Goal: Task Accomplishment & Management: Manage account settings

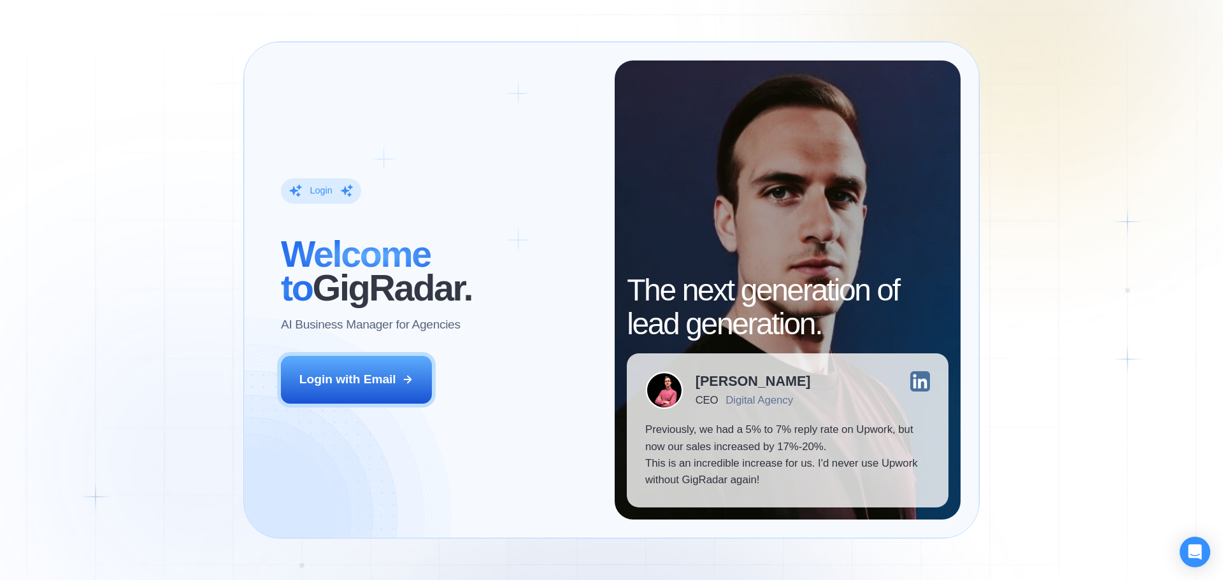
click at [373, 378] on div "Login with Email" at bounding box center [347, 379] width 97 height 17
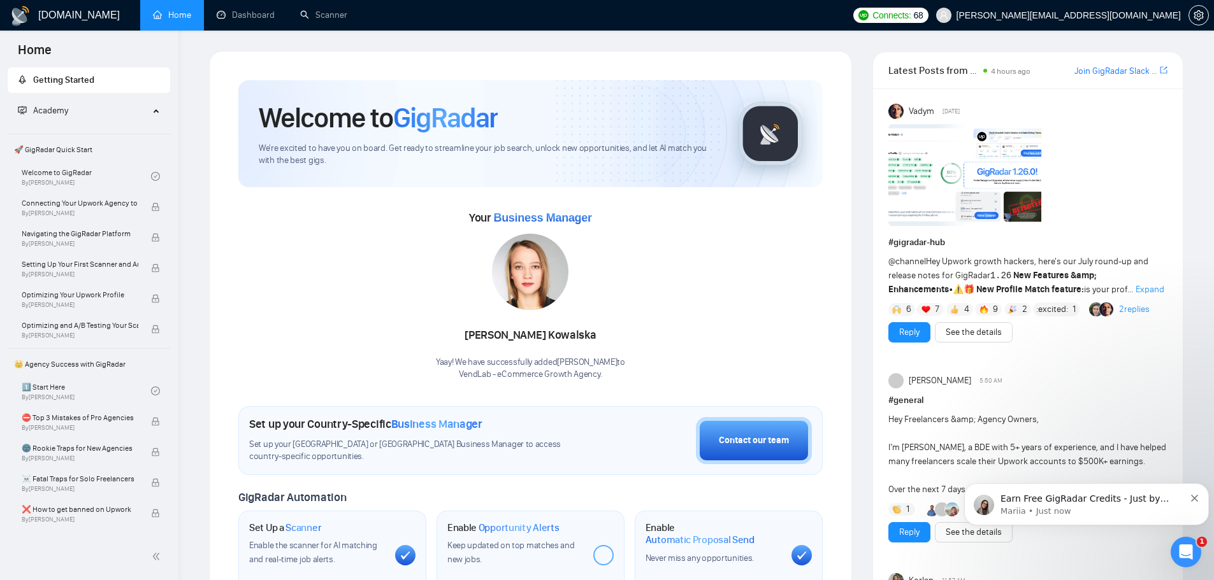
click at [1100, 506] on p "Mariia • Just now" at bounding box center [1092, 511] width 184 height 11
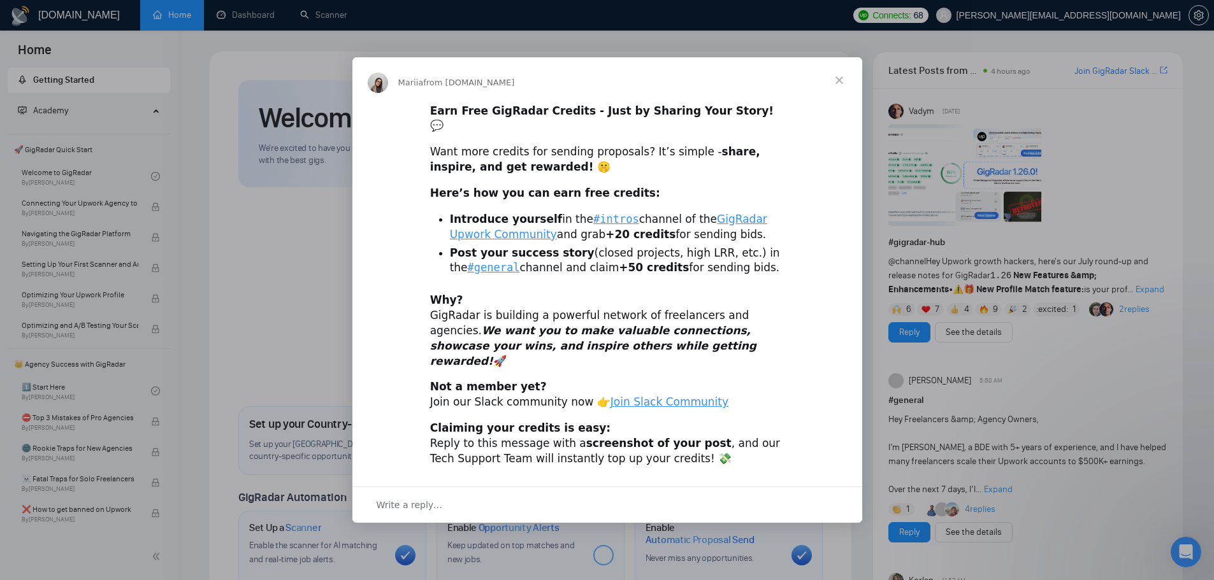
click at [841, 96] on span "Close" at bounding box center [839, 80] width 46 height 46
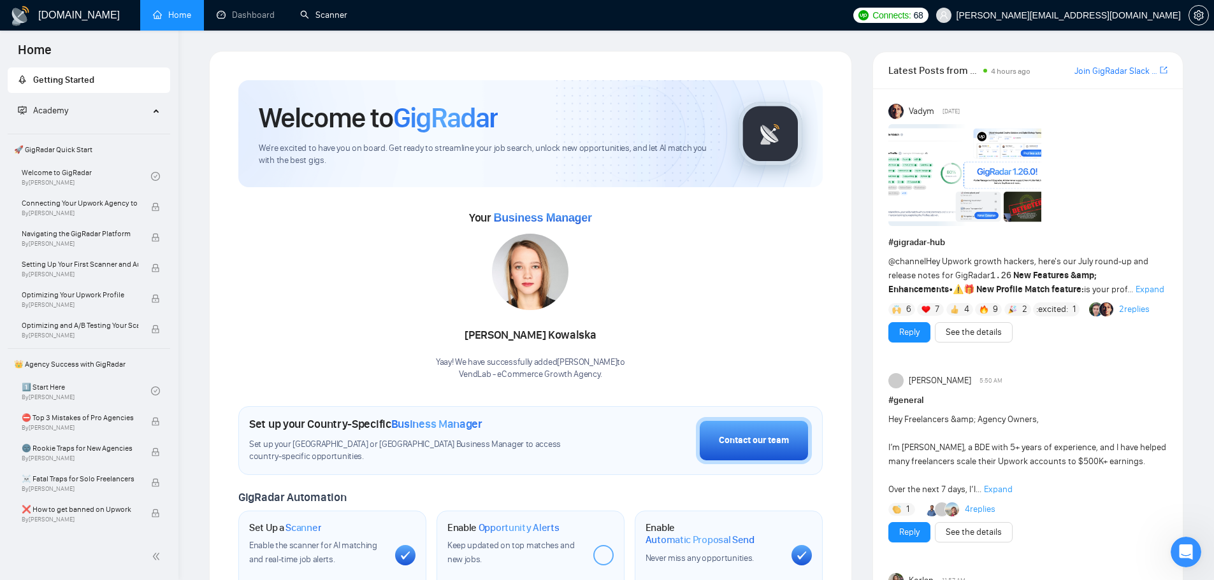
click at [331, 11] on link "Scanner" at bounding box center [323, 15] width 47 height 11
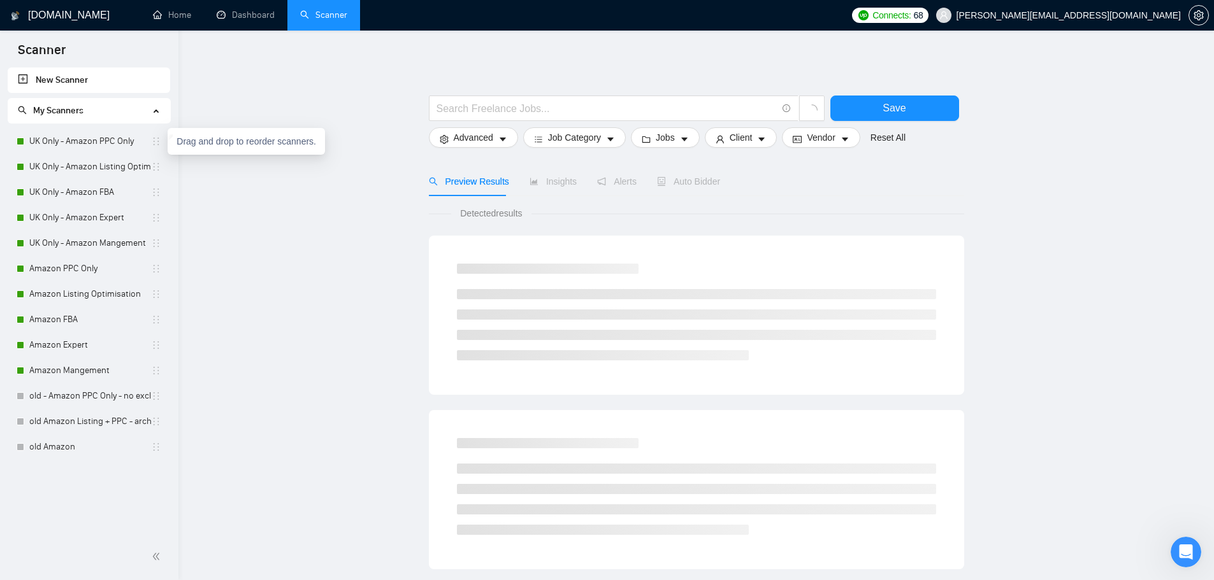
click at [157, 141] on icon "holder" at bounding box center [156, 141] width 10 height 10
click at [107, 145] on link "UK Only - Amazon PPC Only" at bounding box center [90, 141] width 122 height 25
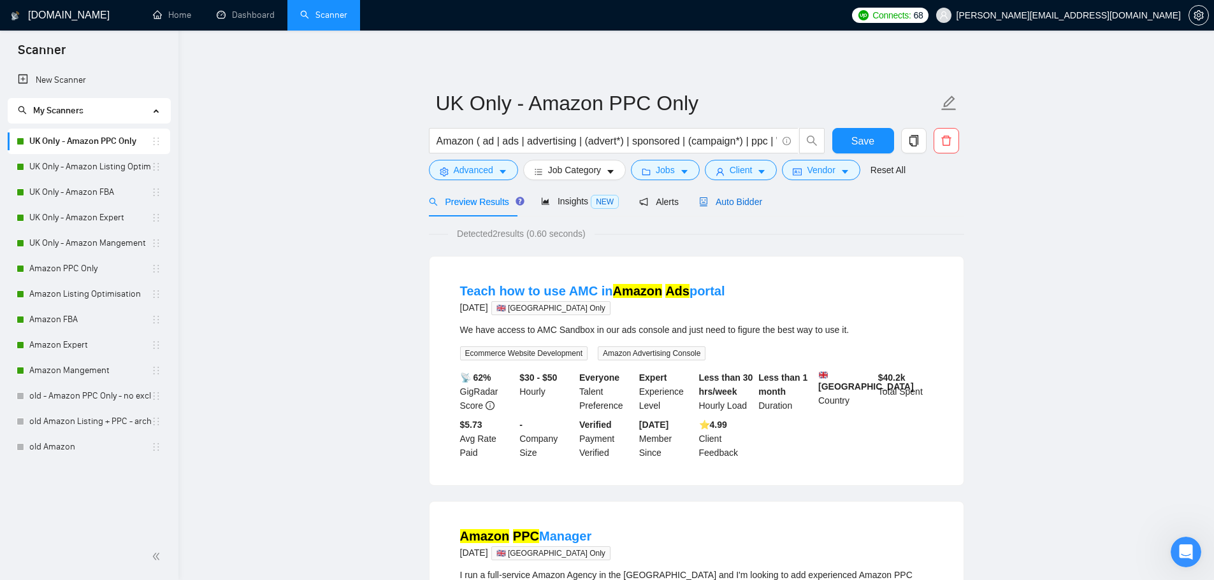
click at [719, 197] on span "Auto Bidder" at bounding box center [730, 202] width 63 height 10
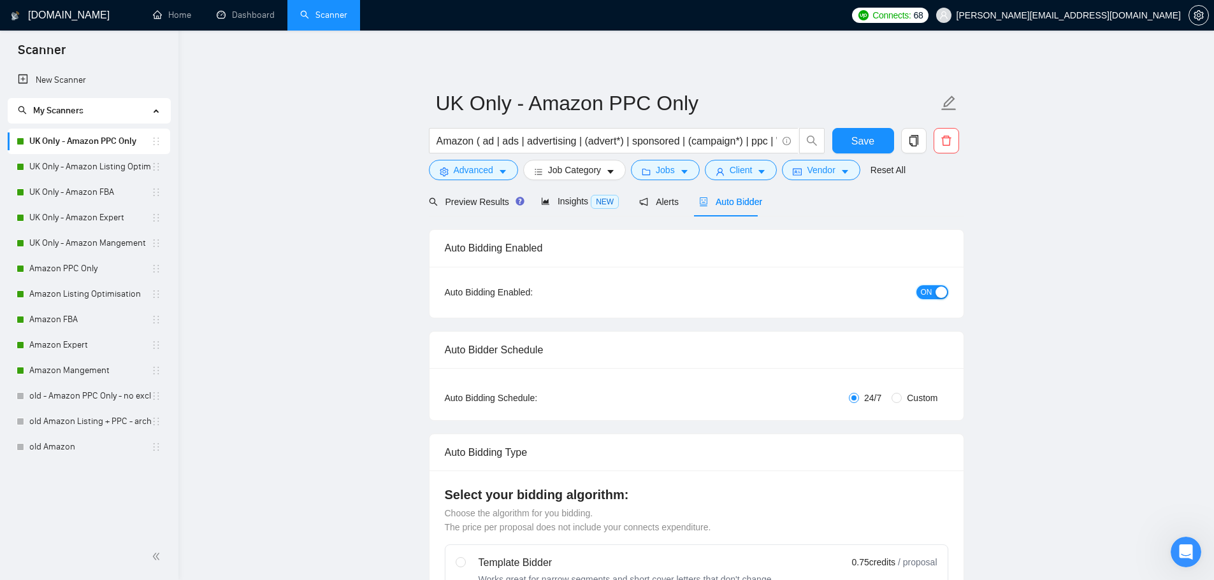
click at [927, 286] on span "ON" at bounding box center [926, 292] width 11 height 14
click at [62, 166] on link "UK Only - Amazon Listing Optimisation" at bounding box center [90, 166] width 122 height 25
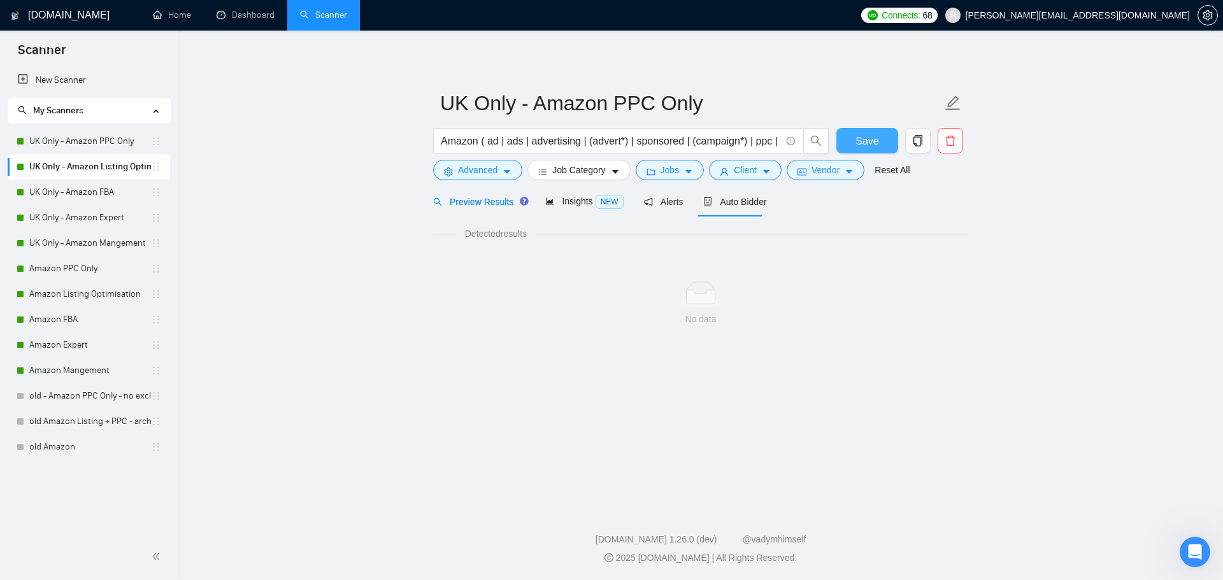
click at [856, 137] on span "Save" at bounding box center [867, 141] width 23 height 16
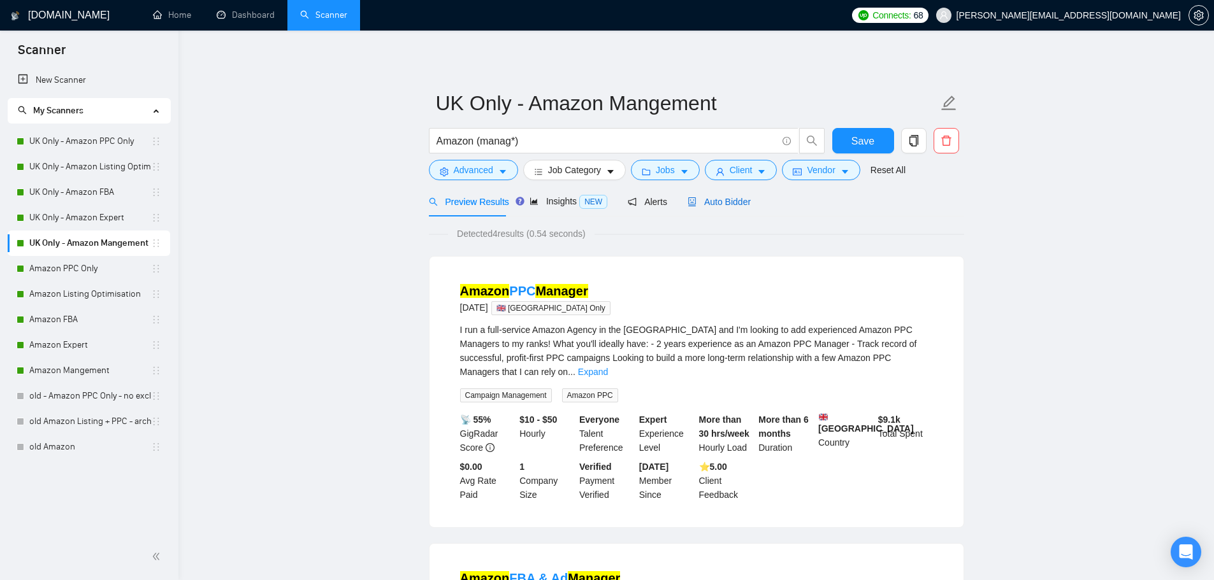
click at [731, 206] on span "Auto Bidder" at bounding box center [718, 202] width 63 height 10
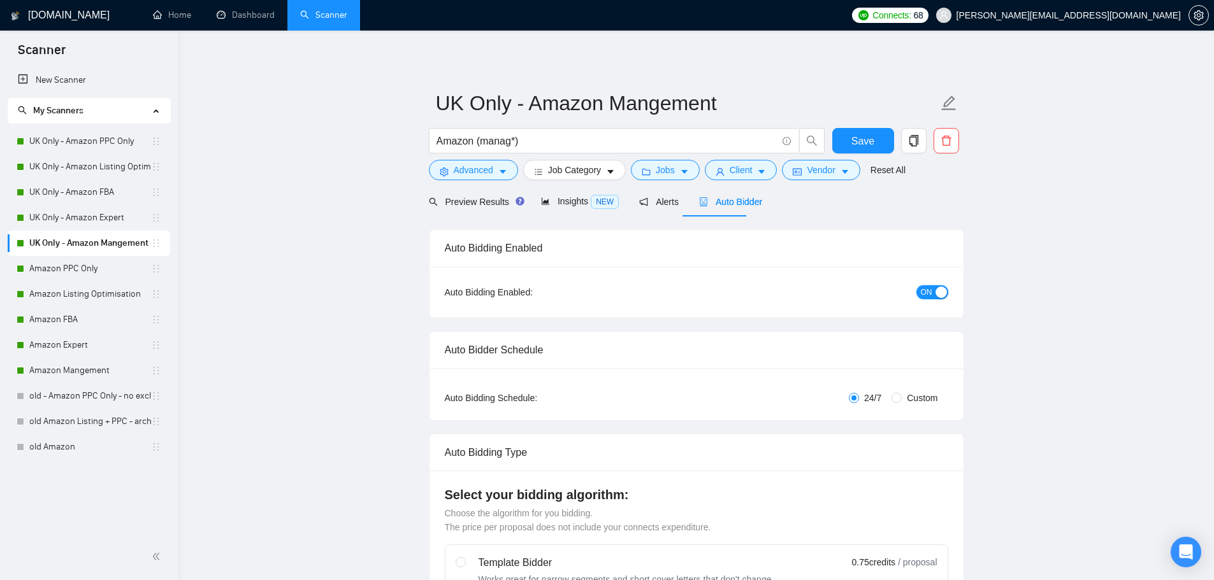
click at [937, 292] on div "button" at bounding box center [940, 292] width 11 height 11
click at [875, 145] on button "Save" at bounding box center [863, 140] width 62 height 25
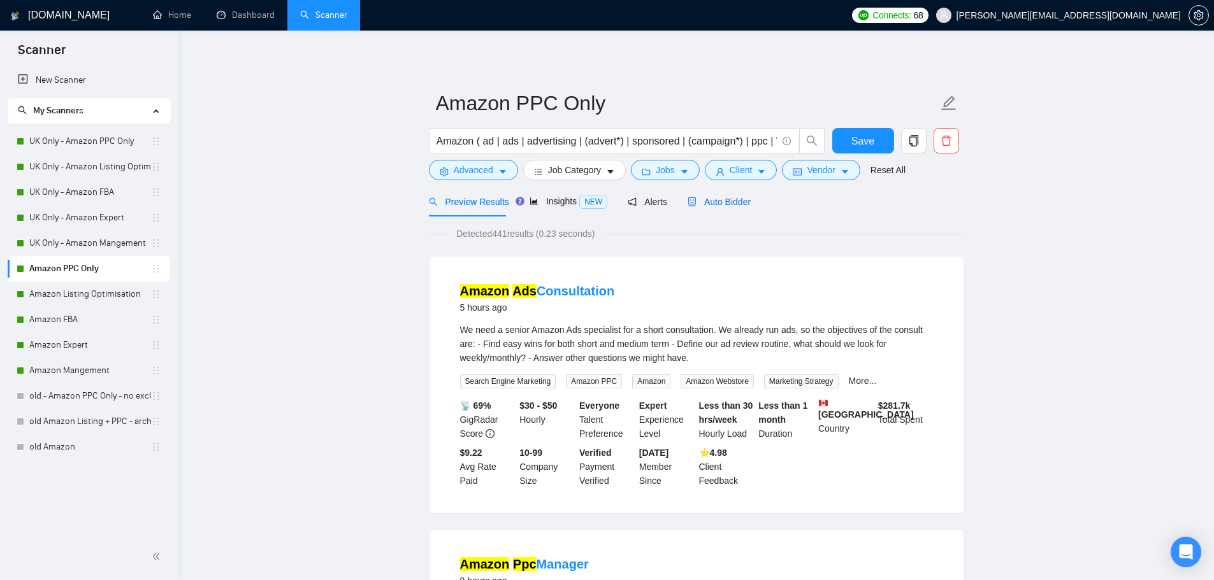
click at [745, 203] on span "Auto Bidder" at bounding box center [718, 202] width 63 height 10
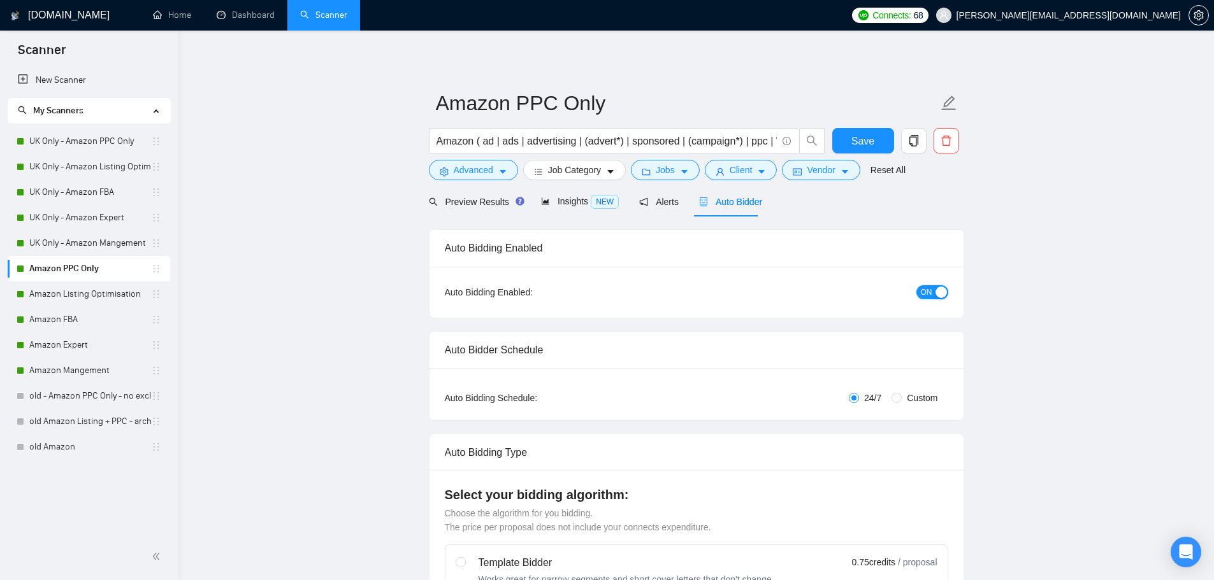
click at [935, 294] on div "button" at bounding box center [940, 292] width 11 height 11
click at [861, 140] on span "Save" at bounding box center [862, 141] width 23 height 16
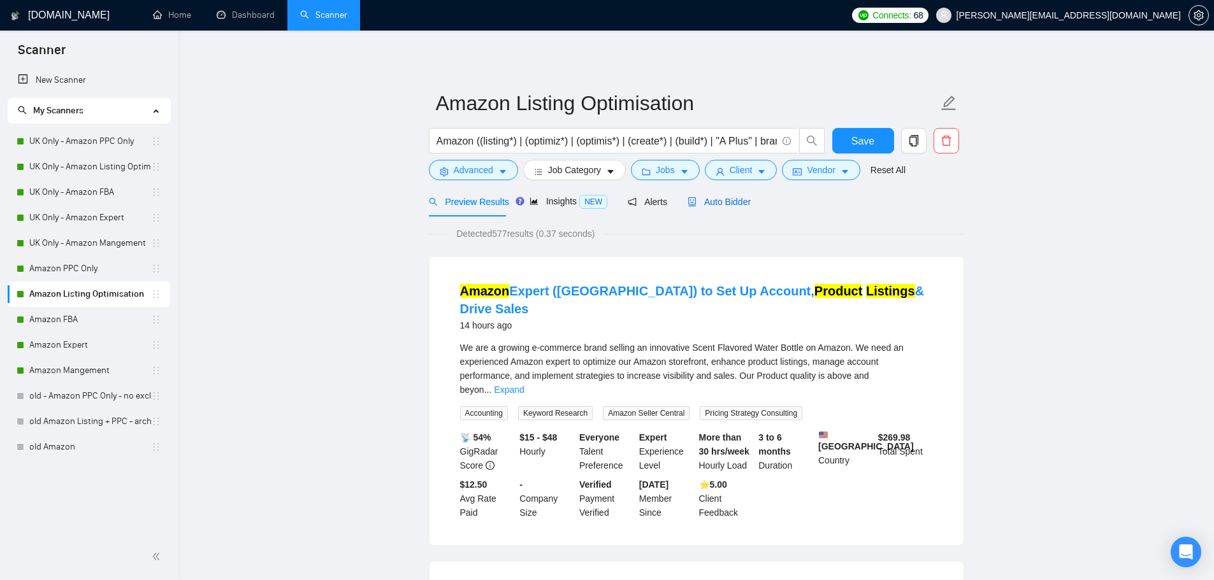
click at [737, 197] on span "Auto Bidder" at bounding box center [718, 202] width 63 height 10
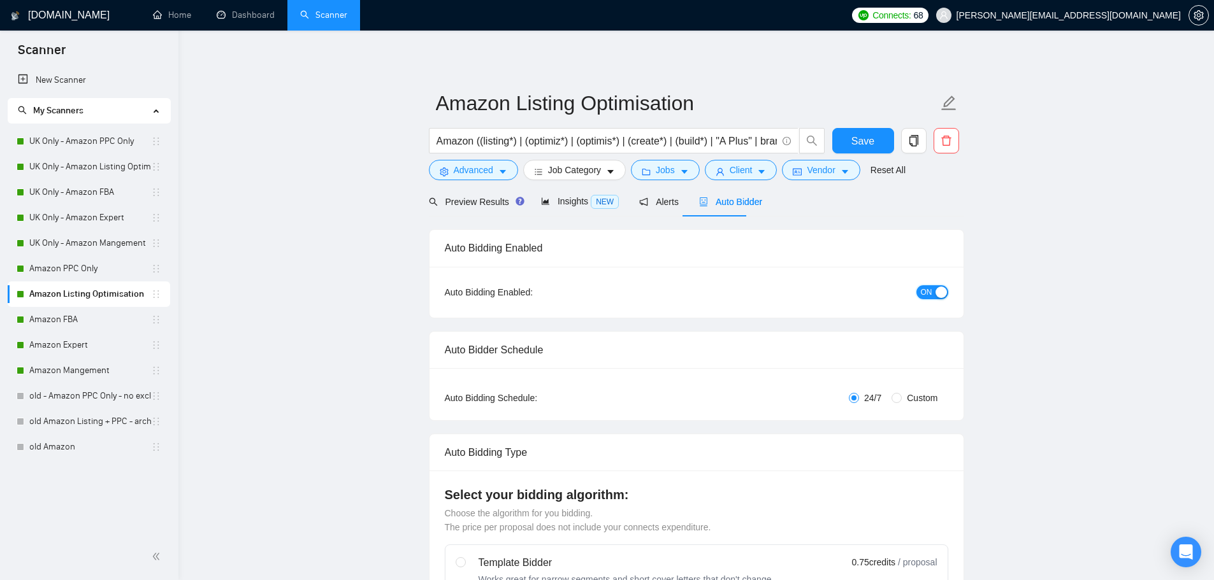
drag, startPoint x: 924, startPoint y: 292, endPoint x: 868, endPoint y: 163, distance: 140.1
click at [924, 291] on span "ON" at bounding box center [926, 292] width 11 height 14
click at [866, 143] on span "Save" at bounding box center [862, 141] width 23 height 16
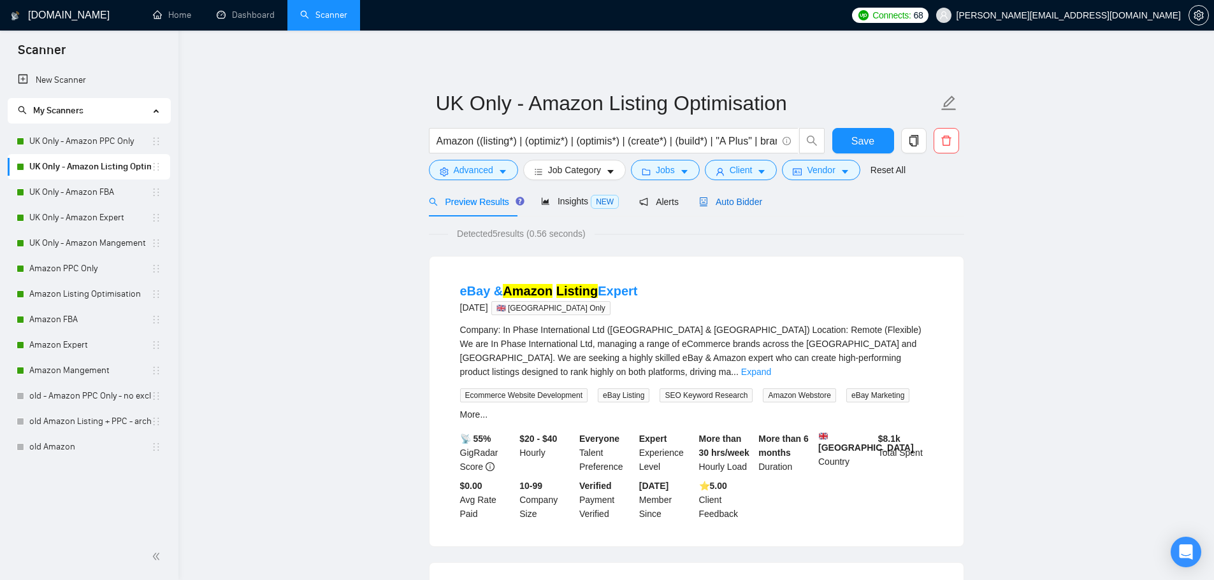
click at [709, 199] on span "Auto Bidder" at bounding box center [730, 202] width 63 height 10
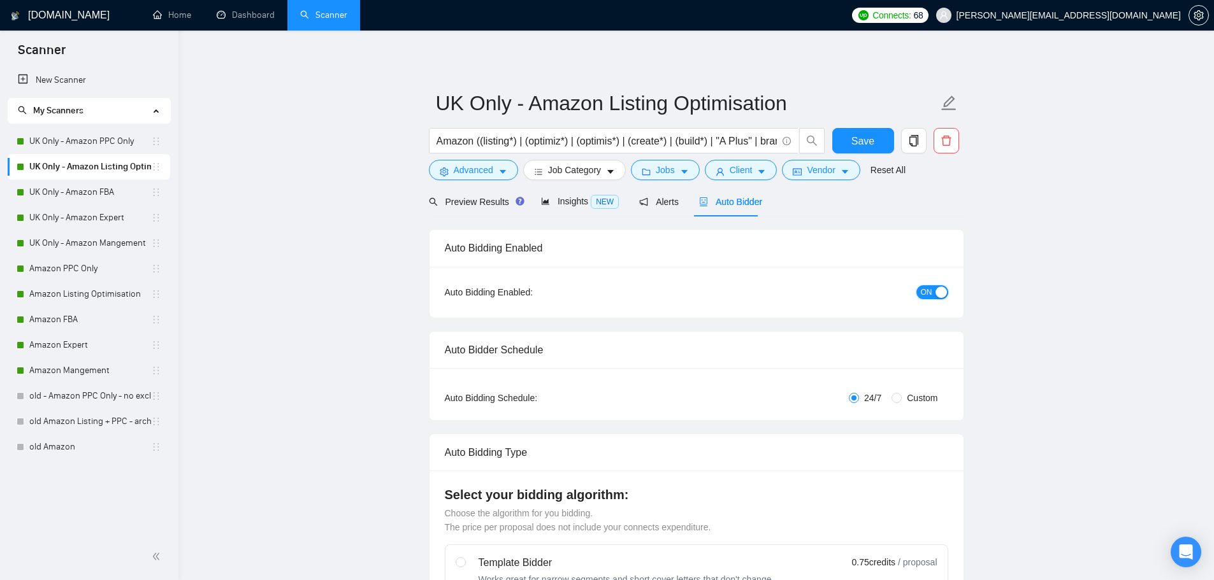
click at [931, 294] on span "ON" at bounding box center [926, 292] width 11 height 14
click at [862, 147] on span "Save" at bounding box center [862, 141] width 23 height 16
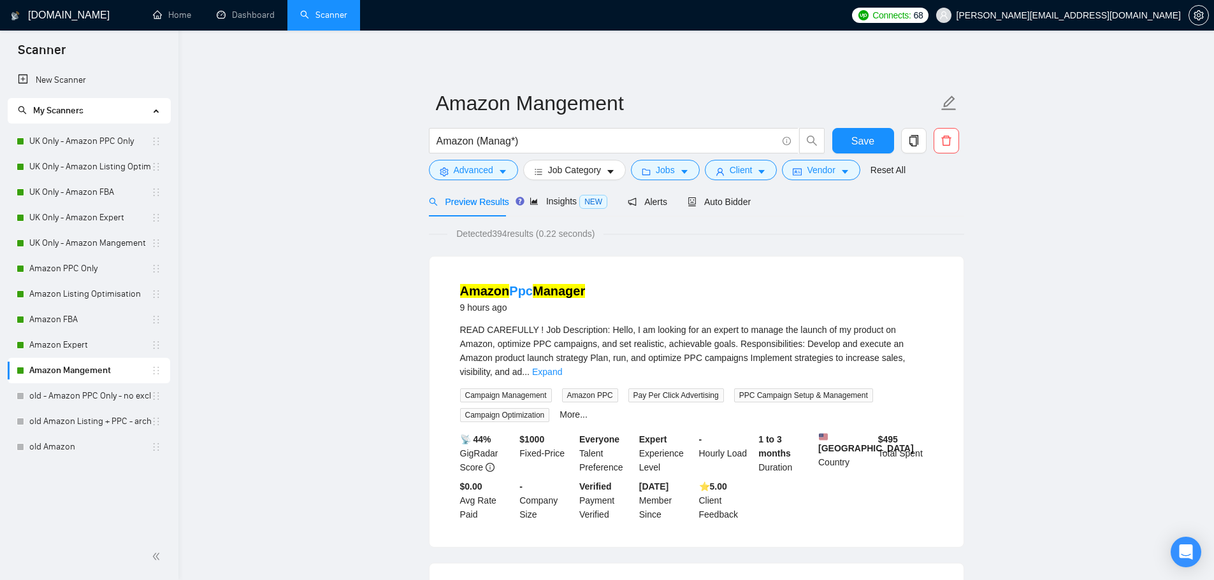
click at [722, 191] on div "Auto Bidder" at bounding box center [718, 202] width 63 height 30
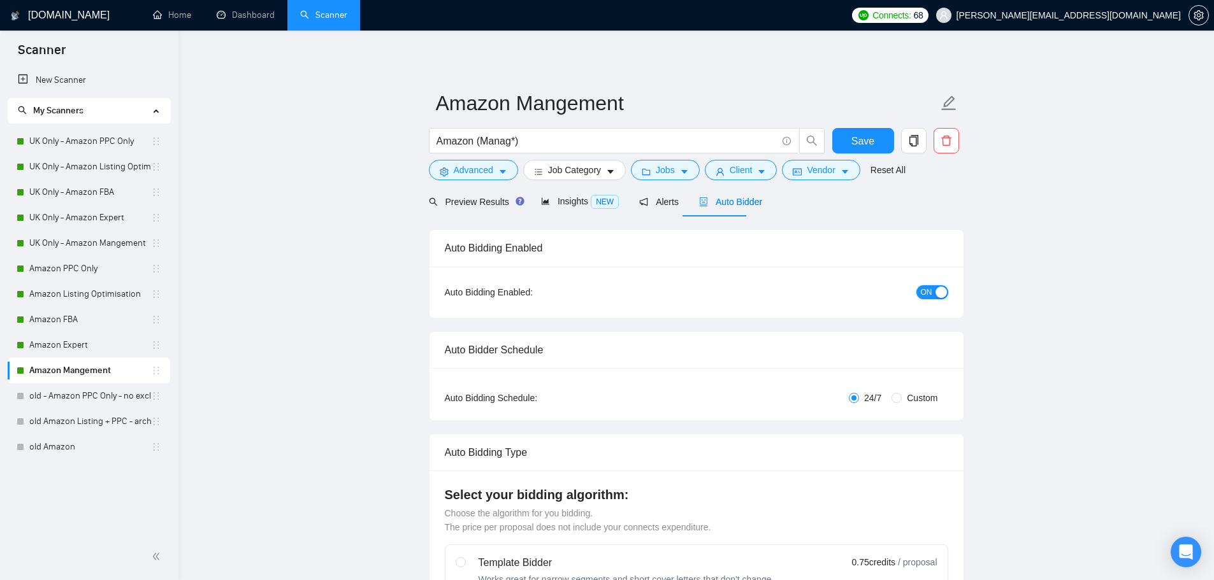
click at [931, 291] on span "ON" at bounding box center [926, 292] width 11 height 14
click at [854, 141] on span "Save" at bounding box center [862, 141] width 23 height 16
click at [1179, 550] on icon "Open Intercom Messenger" at bounding box center [1185, 552] width 15 height 15
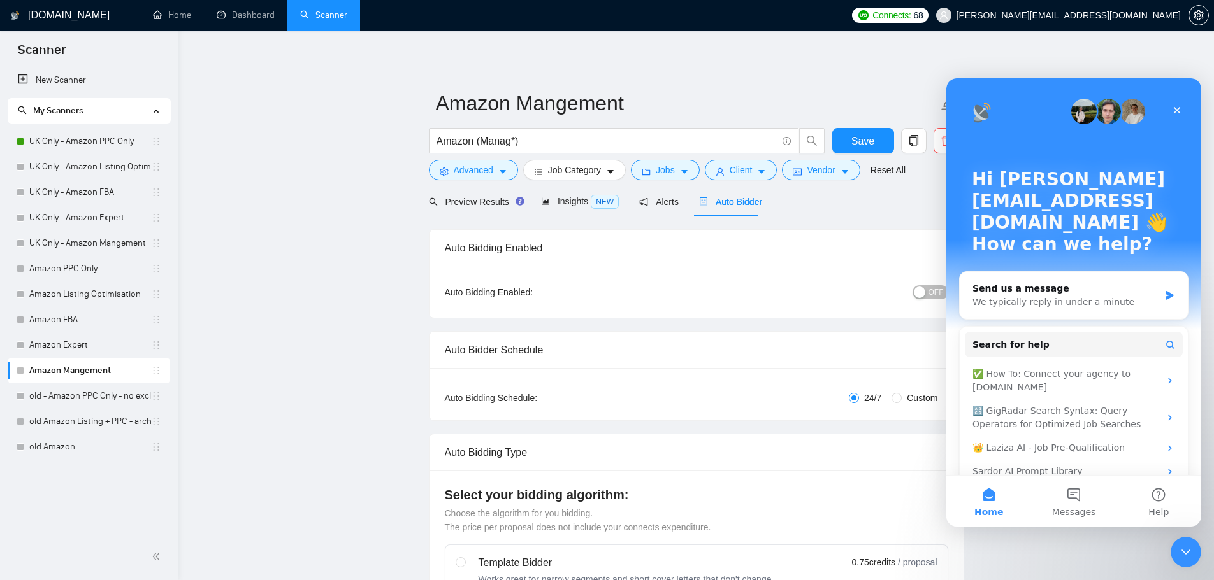
click at [1023, 296] on div "We typically reply in under a minute" at bounding box center [1065, 302] width 187 height 13
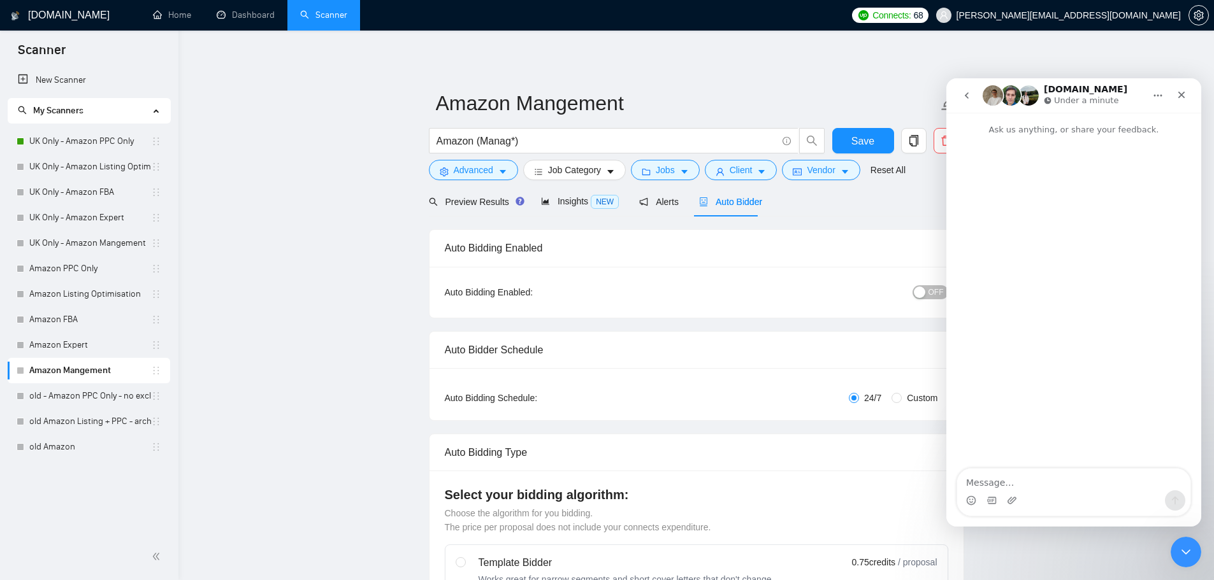
click at [1033, 476] on textarea "Message…" at bounding box center [1073, 480] width 233 height 22
type textarea "I"
type textarea "Sorry but I want to cancel the auto renewal of gig radar as we are not winning …"
click at [1180, 491] on div "Intercom messenger" at bounding box center [1175, 501] width 20 height 20
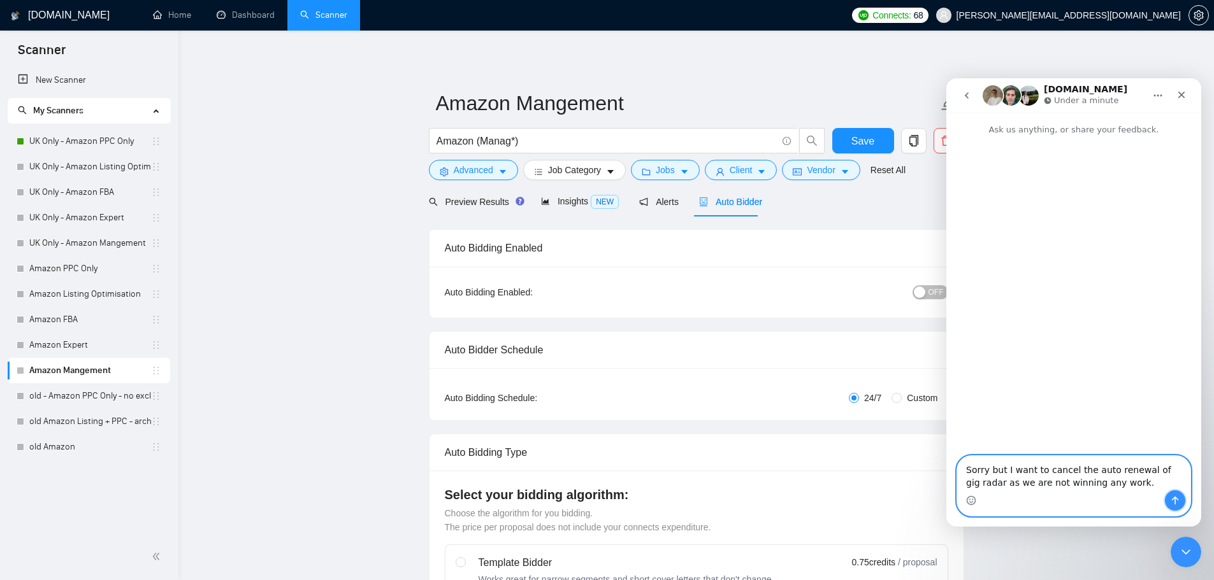
click at [1179, 498] on icon "Send a message…" at bounding box center [1175, 501] width 10 height 10
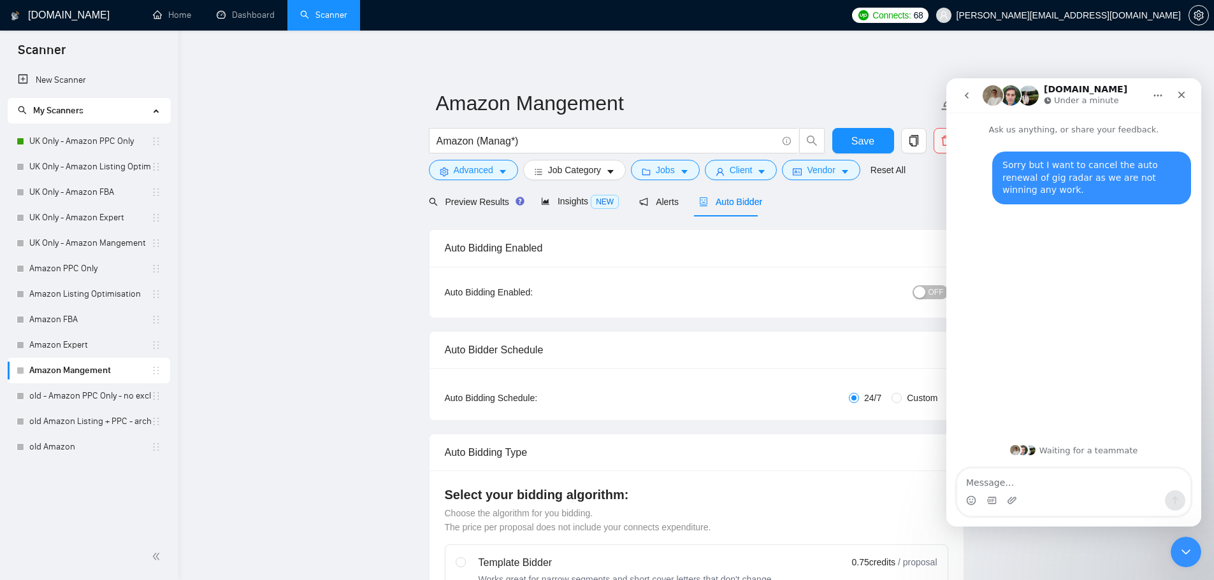
click at [1190, 552] on icon "Close Intercom Messenger" at bounding box center [1185, 552] width 15 height 15
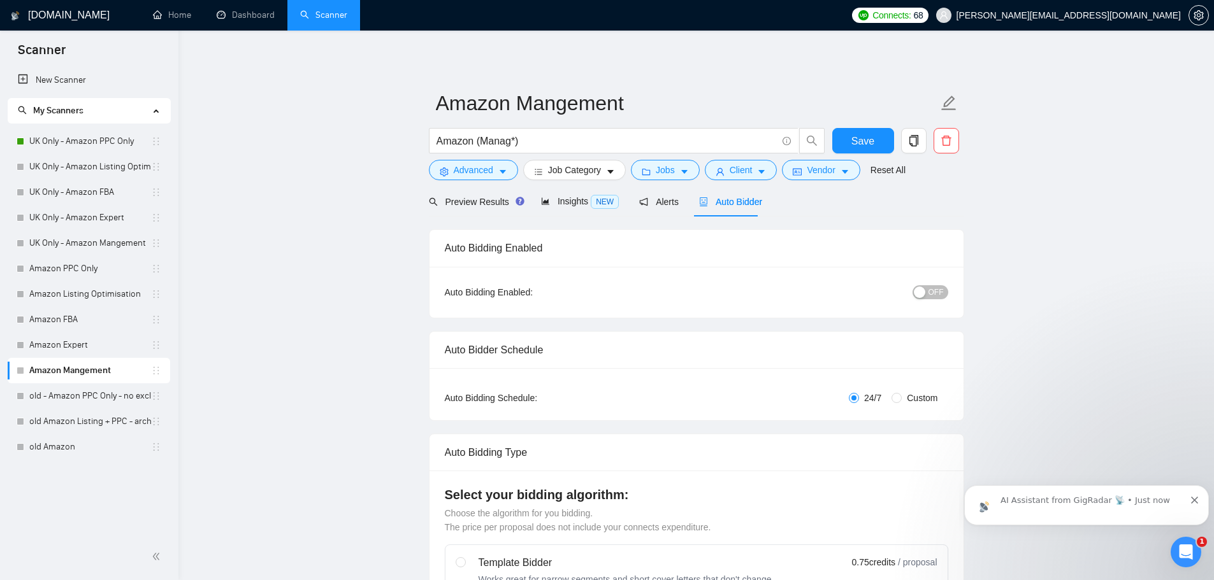
scroll to position [70, 0]
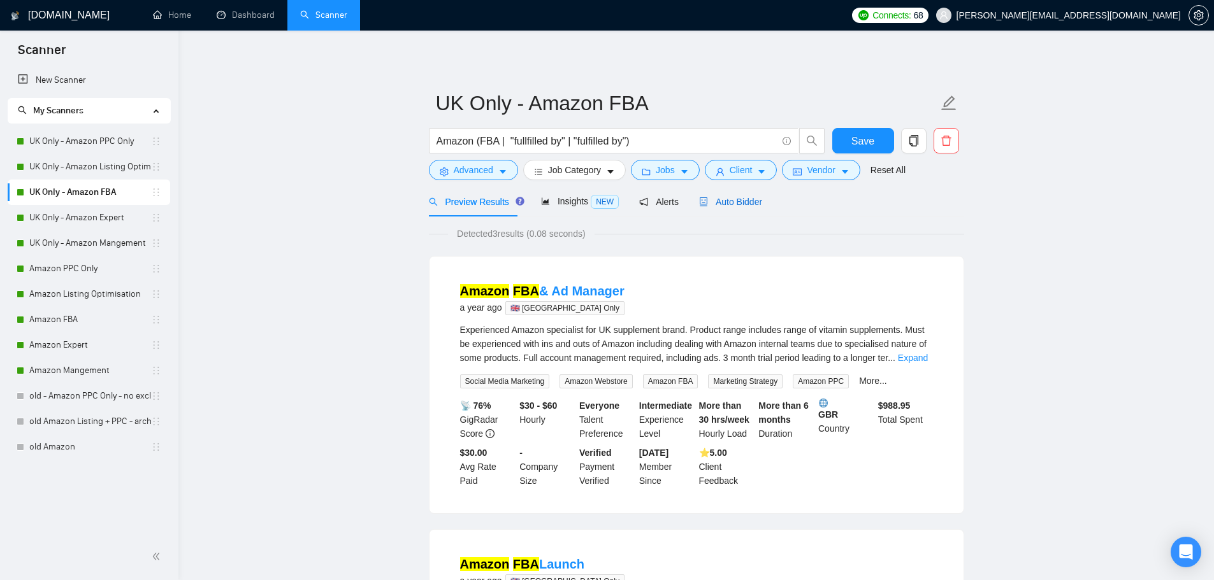
click at [740, 205] on span "Auto Bidder" at bounding box center [730, 202] width 63 height 10
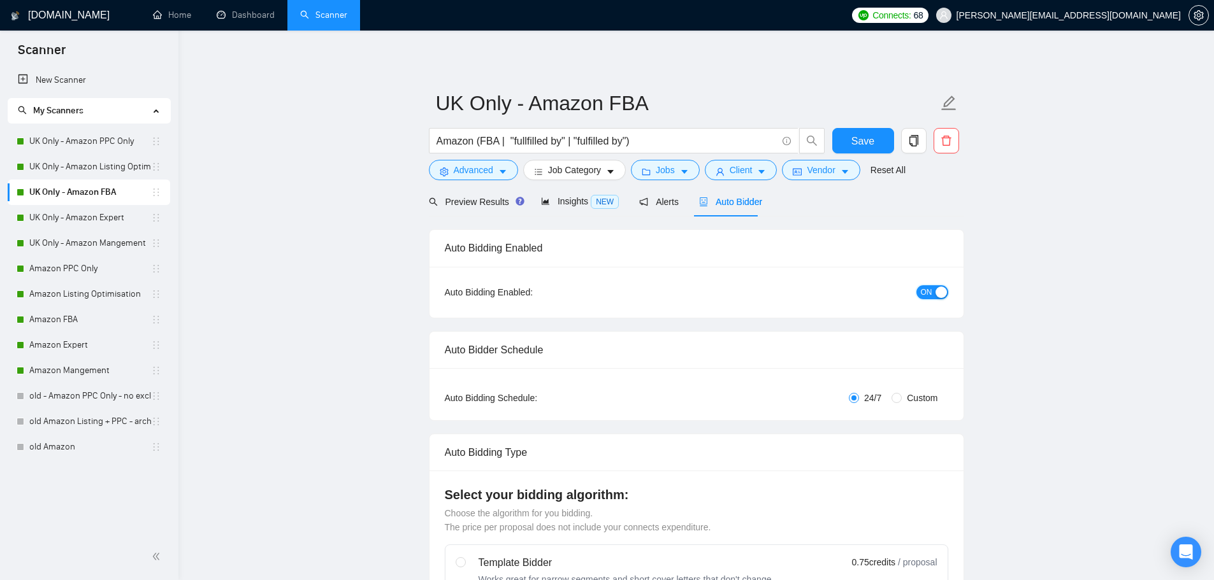
click at [926, 289] on span "ON" at bounding box center [926, 292] width 11 height 14
click at [844, 130] on button "Save" at bounding box center [863, 140] width 62 height 25
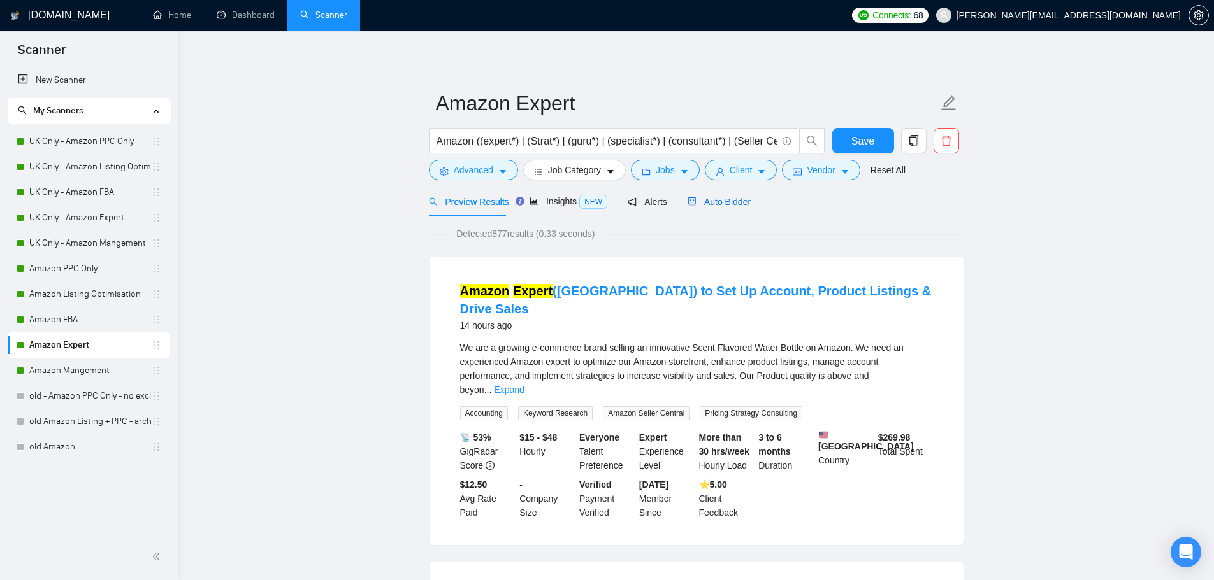
click at [727, 201] on span "Auto Bidder" at bounding box center [718, 202] width 63 height 10
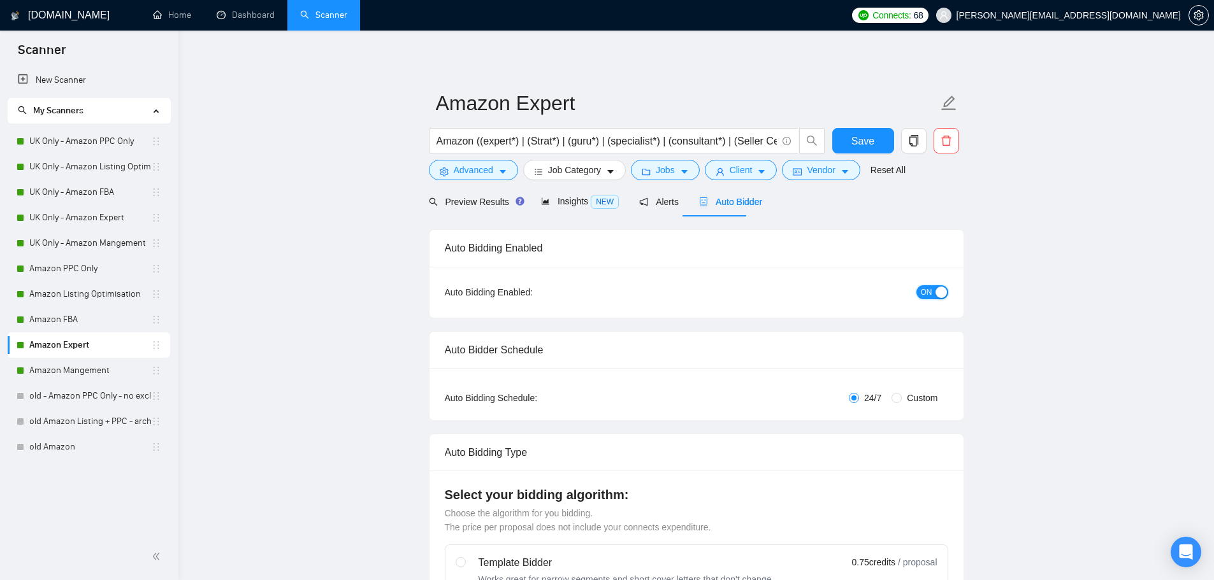
click at [926, 292] on span "ON" at bounding box center [926, 292] width 11 height 14
click at [866, 147] on span "Save" at bounding box center [862, 141] width 23 height 16
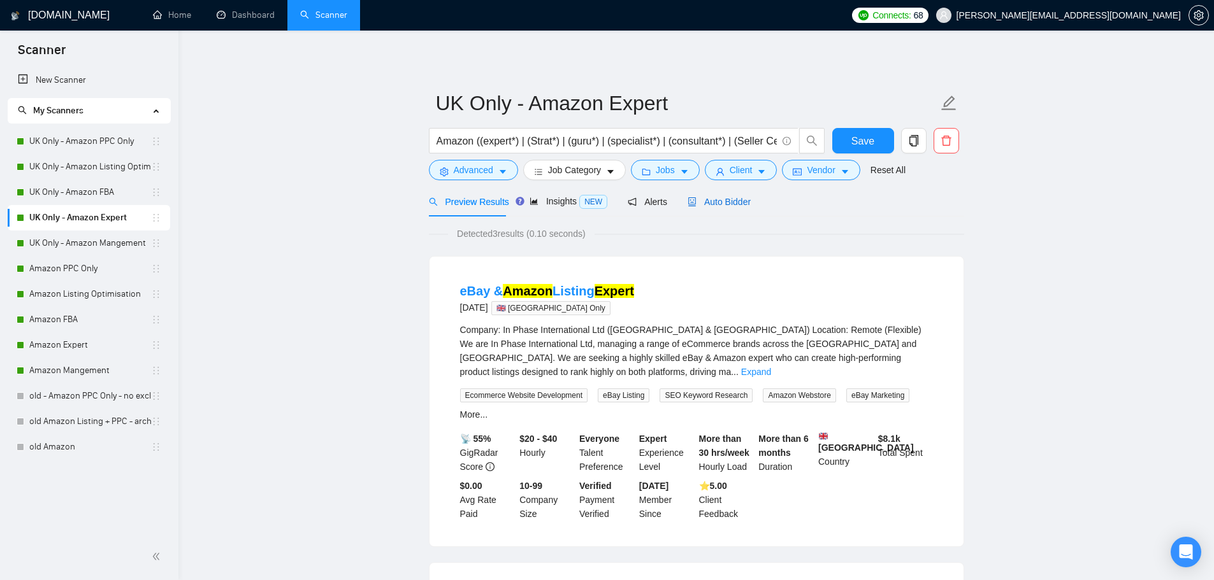
click at [733, 202] on span "Auto Bidder" at bounding box center [718, 202] width 63 height 10
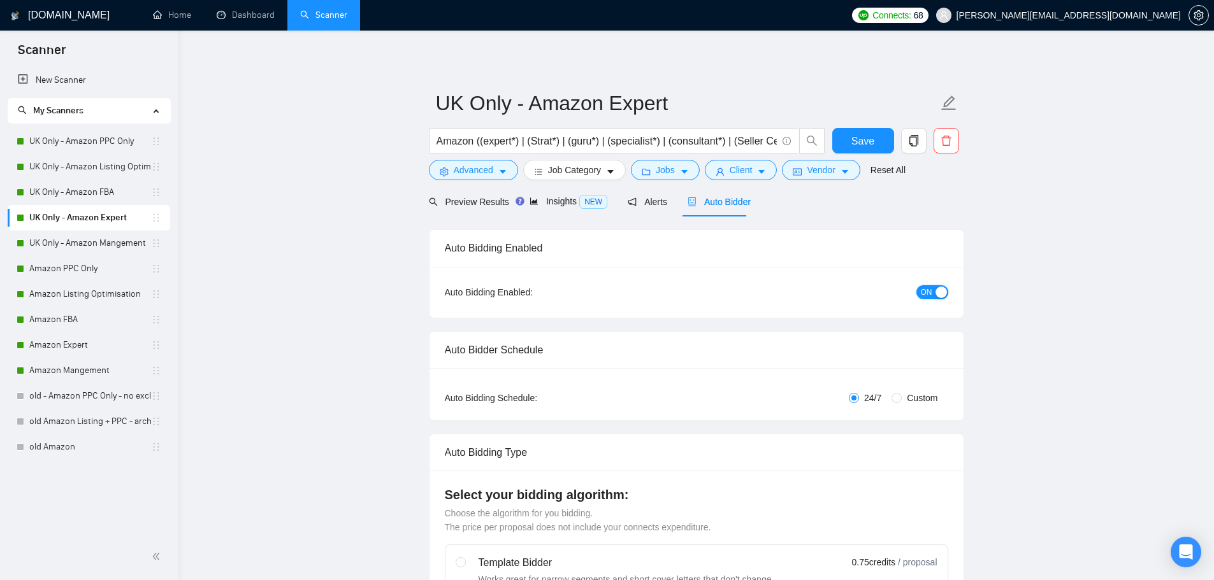
click at [930, 292] on span "ON" at bounding box center [926, 292] width 11 height 14
click at [877, 143] on button "Save" at bounding box center [863, 140] width 62 height 25
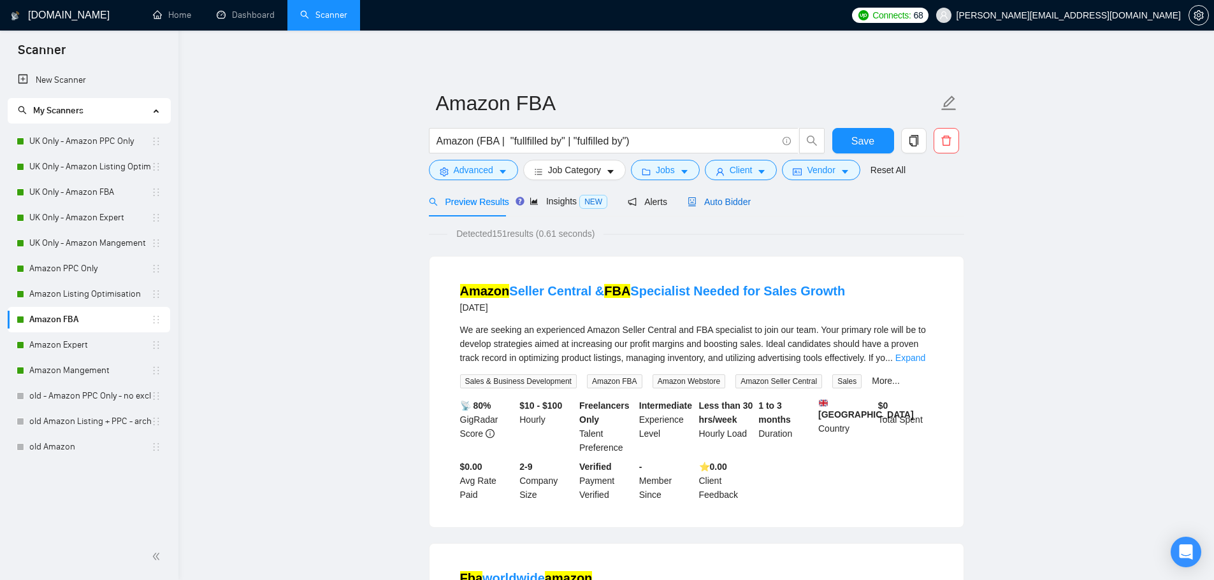
click at [735, 203] on span "Auto Bidder" at bounding box center [718, 202] width 63 height 10
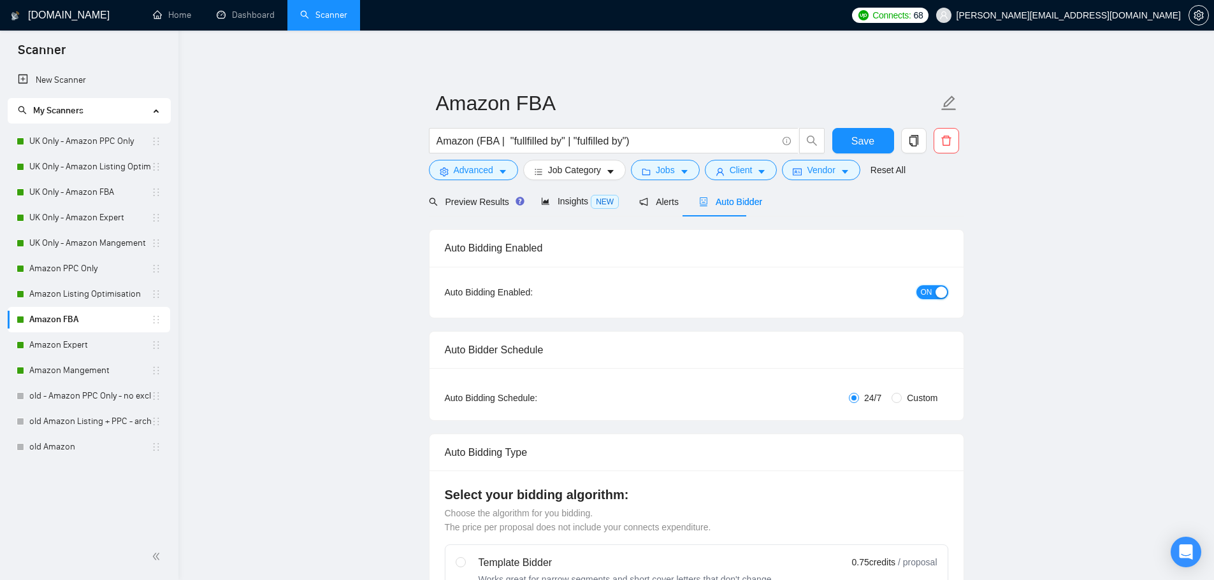
click at [930, 289] on span "ON" at bounding box center [926, 292] width 11 height 14
click at [859, 136] on span "Save" at bounding box center [862, 141] width 23 height 16
